Goal: Obtain resource: Obtain resource

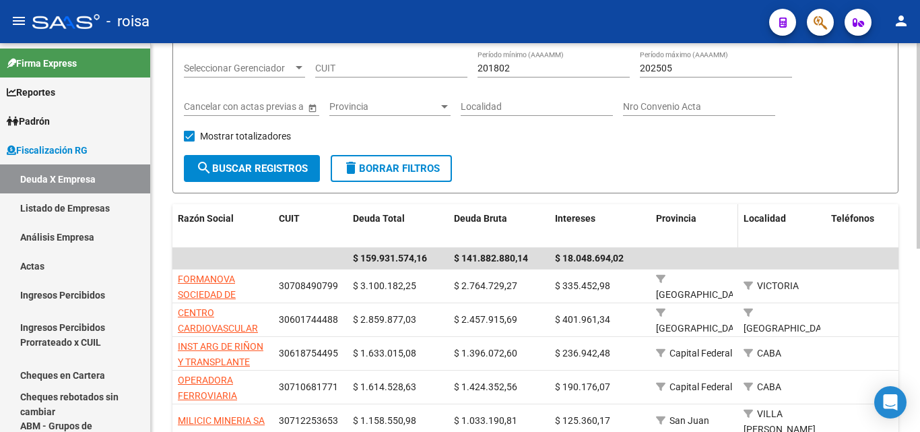
scroll to position [135, 0]
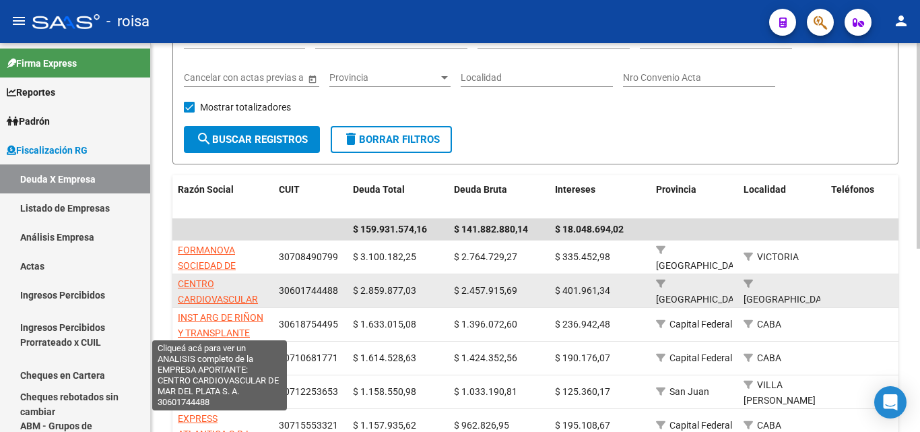
click at [193, 283] on span "CENTRO CARDIOVASCULAR DE [GEOGRAPHIC_DATA] S. A." at bounding box center [223, 314] width 91 height 72
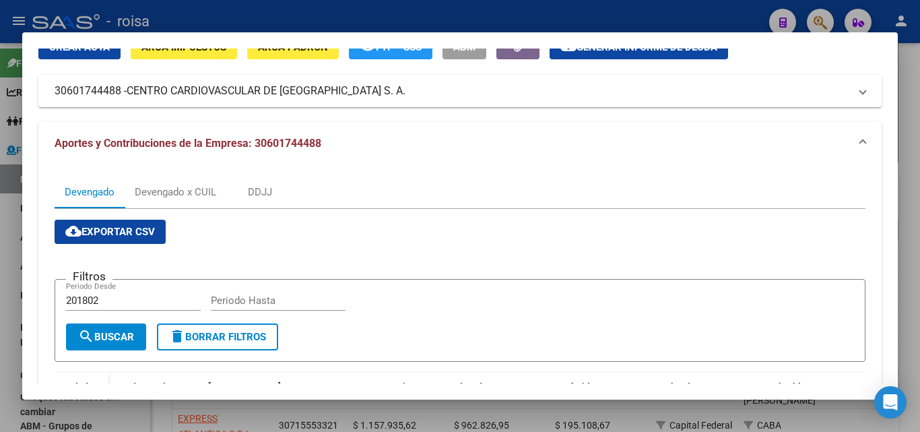
scroll to position [0, 0]
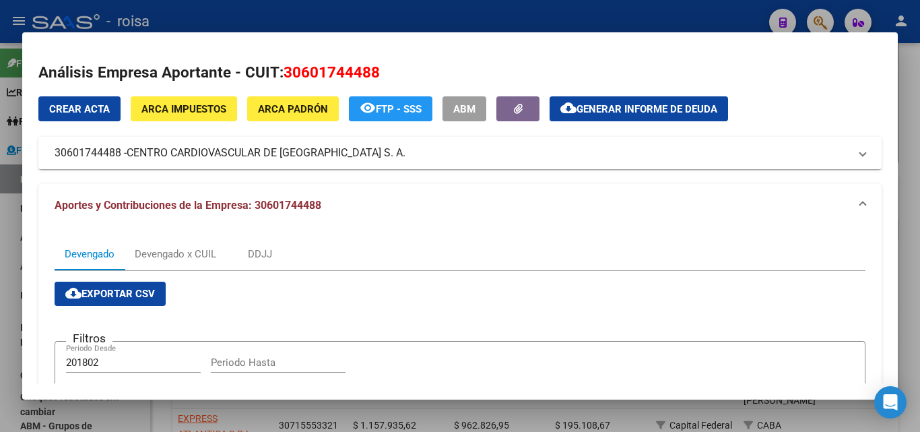
click at [632, 114] on span "Generar informe de deuda" at bounding box center [646, 109] width 141 height 12
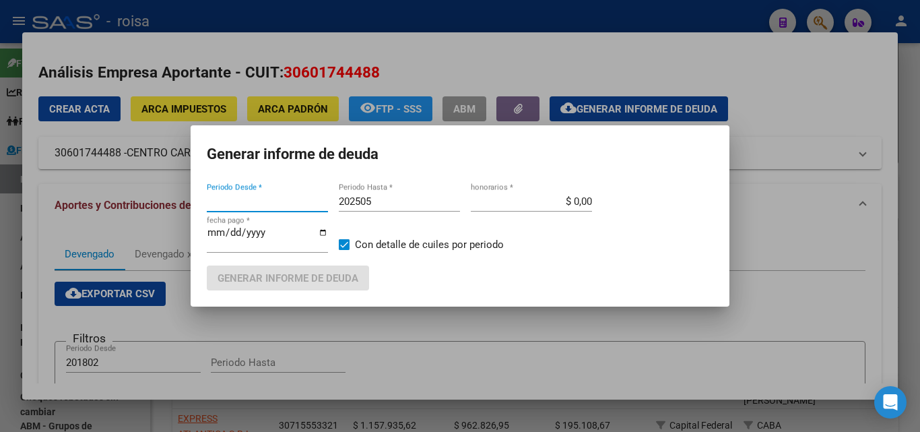
type input "201802"
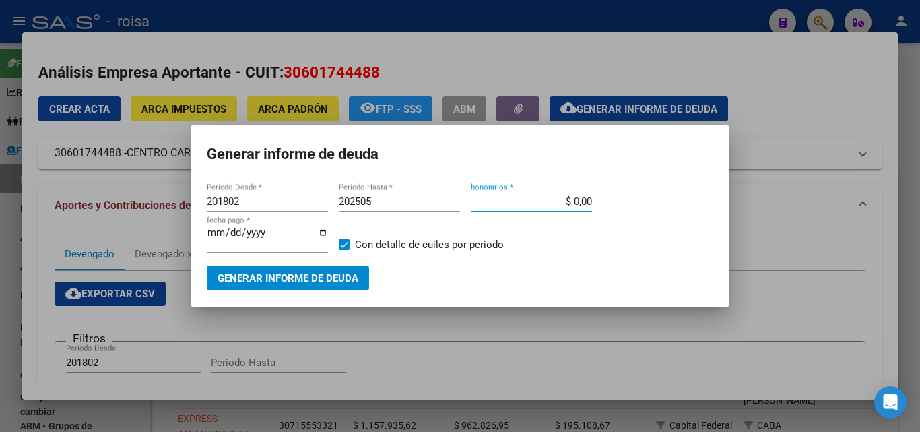
click at [562, 202] on input "$ 0,00" at bounding box center [531, 201] width 121 height 12
type input "$ 10,00"
click at [269, 276] on span "Generar informe de deuda" at bounding box center [287, 278] width 141 height 12
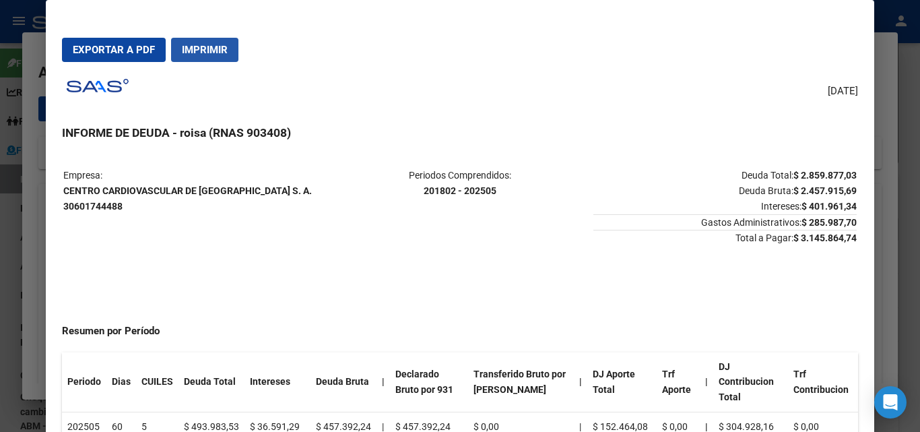
click at [205, 50] on span "Imprimir" at bounding box center [205, 50] width 46 height 12
click at [109, 51] on span "Exportar a PDF" at bounding box center [114, 50] width 82 height 12
click at [30, 204] on div at bounding box center [460, 216] width 920 height 432
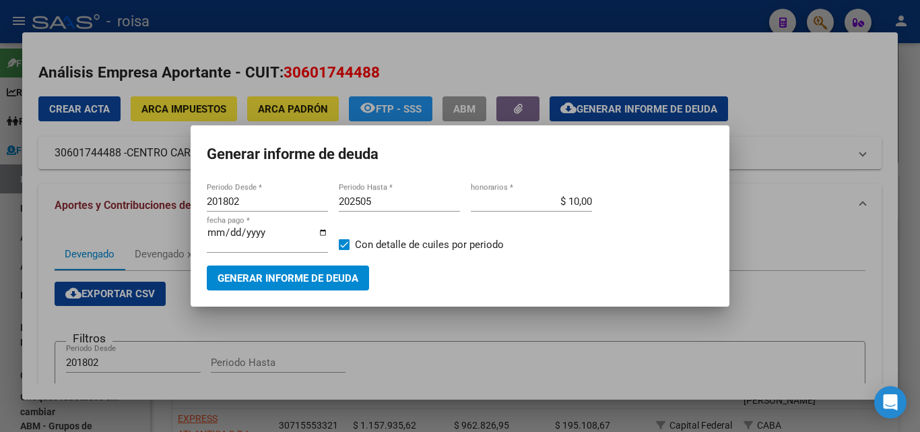
drag, startPoint x: 810, startPoint y: 303, endPoint x: 809, endPoint y: 296, distance: 6.9
click at [810, 304] on div at bounding box center [460, 216] width 920 height 432
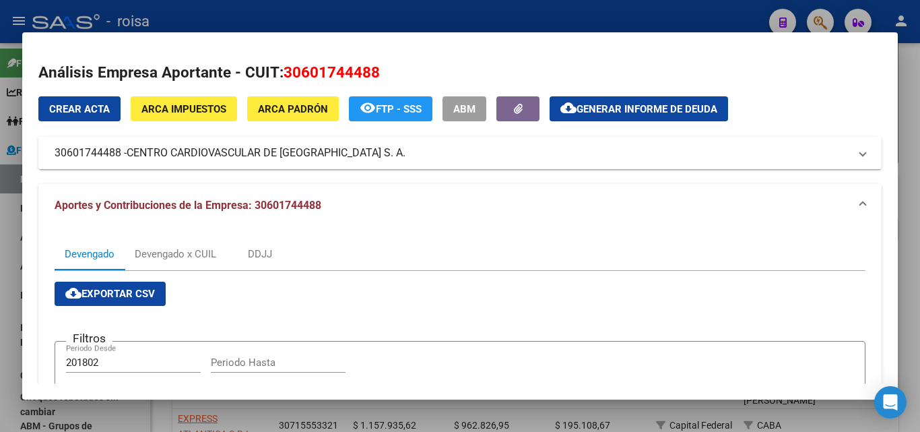
drag, startPoint x: 55, startPoint y: 155, endPoint x: 121, endPoint y: 154, distance: 66.0
click at [121, 154] on mat-panel-title "30601744488 - CENTRO CARDIOVASCULAR DE [GEOGRAPHIC_DATA] S. A." at bounding box center [452, 153] width 794 height 16
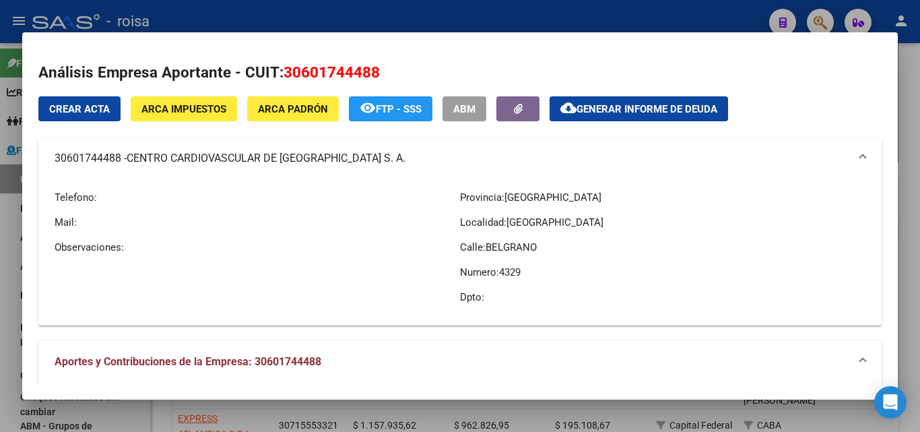
copy mat-panel-title "30601744488"
